Goal: Task Accomplishment & Management: Use online tool/utility

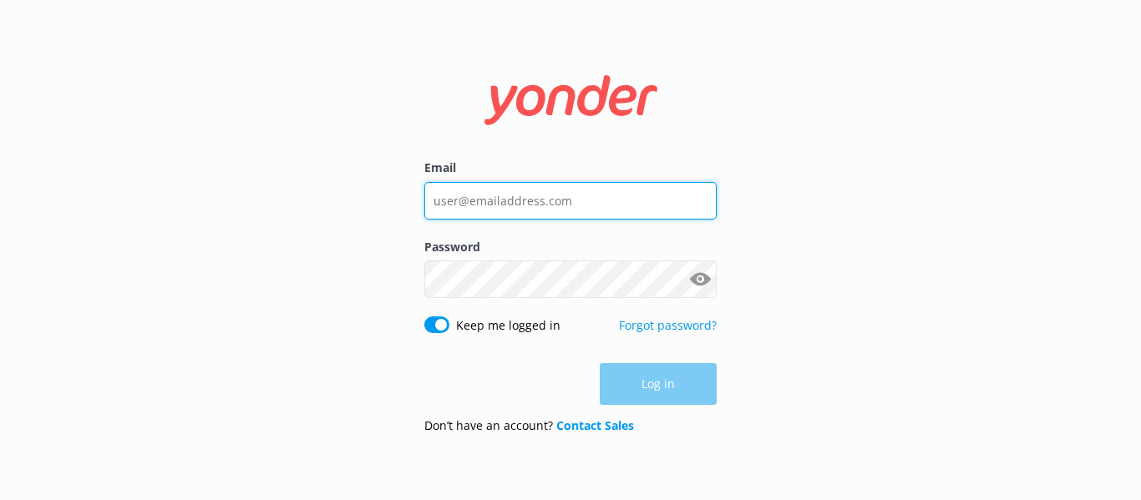
type input "sam@seaforthboatrental.com"
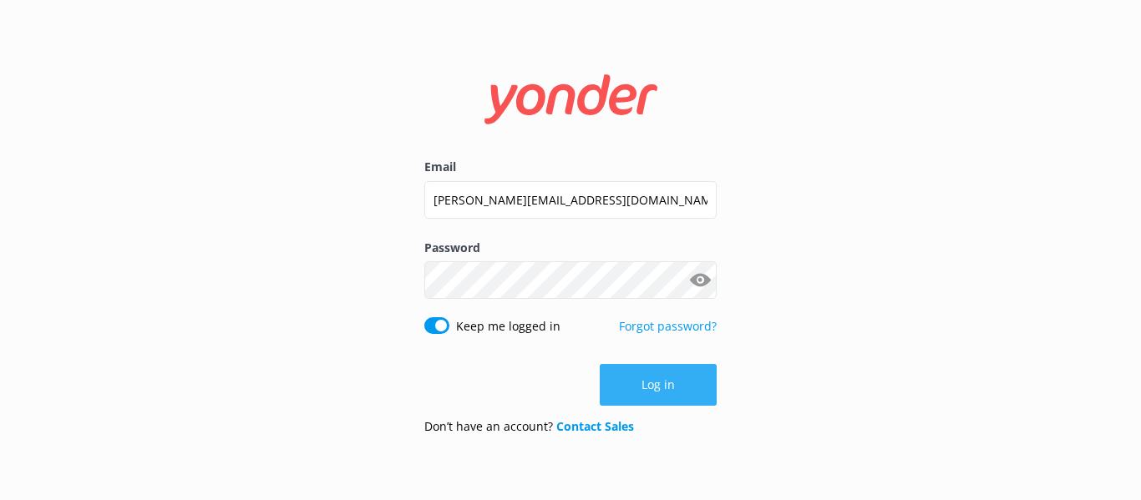
click at [702, 385] on button "Log in" at bounding box center [658, 385] width 117 height 42
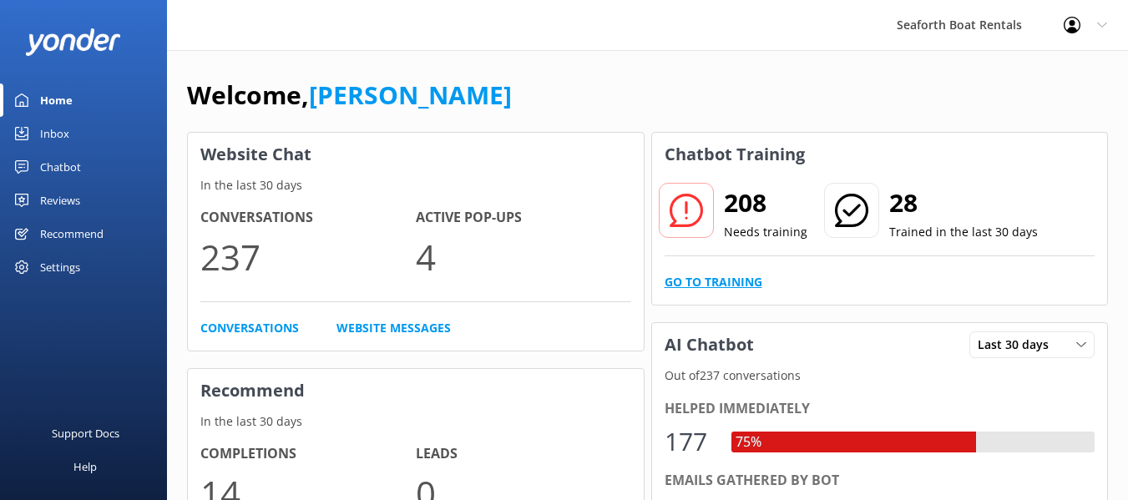
click at [685, 278] on link "Go to Training" at bounding box center [714, 282] width 98 height 18
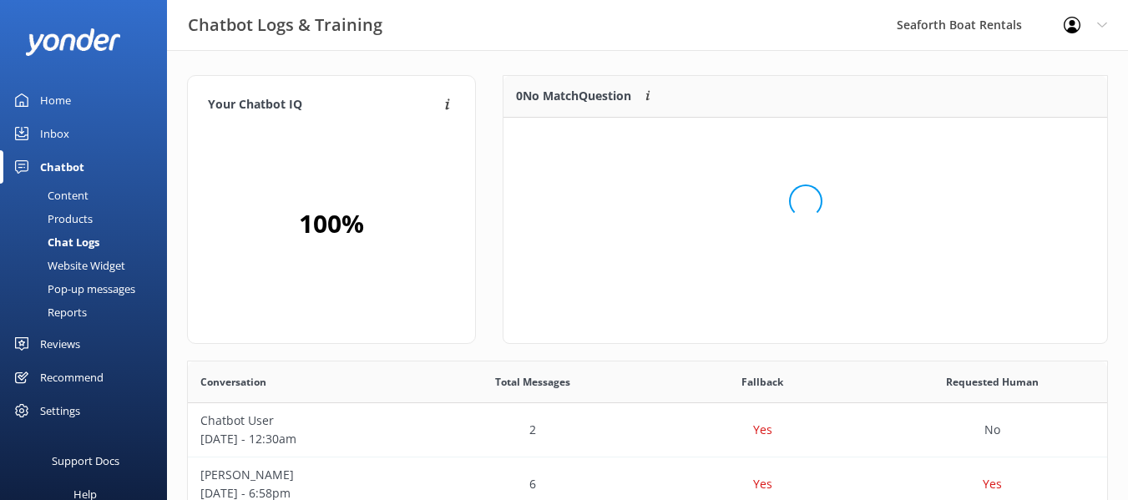
scroll to position [197, 590]
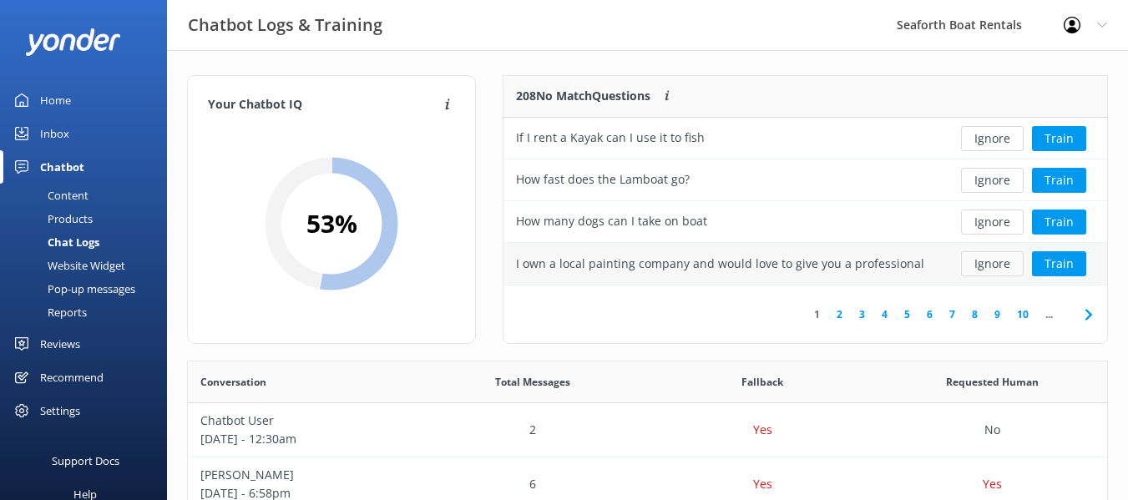
click at [982, 267] on button "Ignore" at bounding box center [992, 263] width 63 height 25
